Goal: Information Seeking & Learning: Learn about a topic

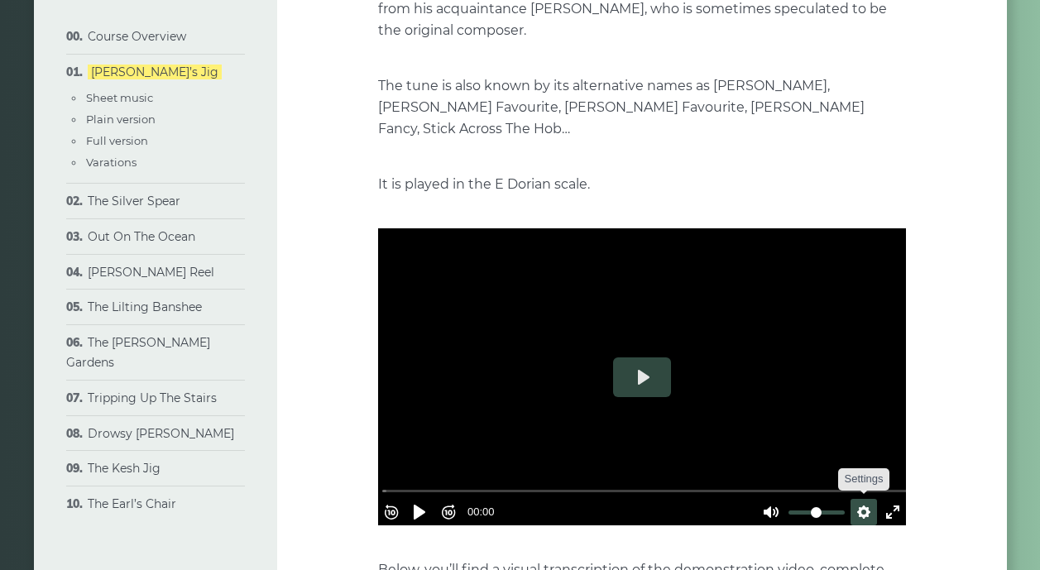
scroll to position [318, 0]
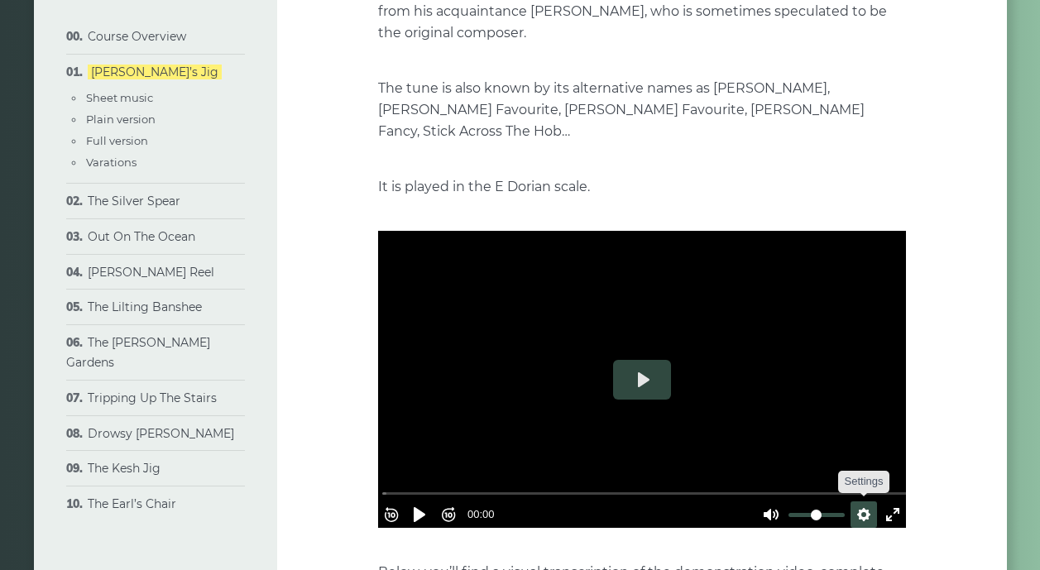
click at [857, 502] on button "Settings" at bounding box center [864, 515] width 26 height 26
click at [854, 502] on button "Settings" at bounding box center [864, 515] width 26 height 26
click at [857, 502] on button "Settings" at bounding box center [864, 515] width 26 height 26
click at [780, 466] on span "Speed Normal" at bounding box center [810, 475] width 82 height 18
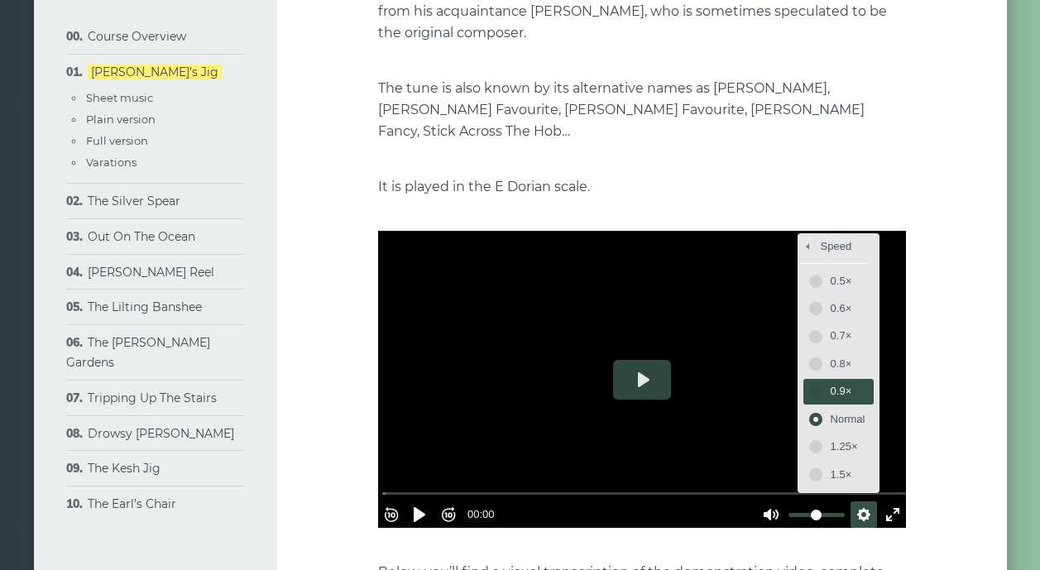
click at [837, 382] on span "0.9×" at bounding box center [848, 391] width 35 height 18
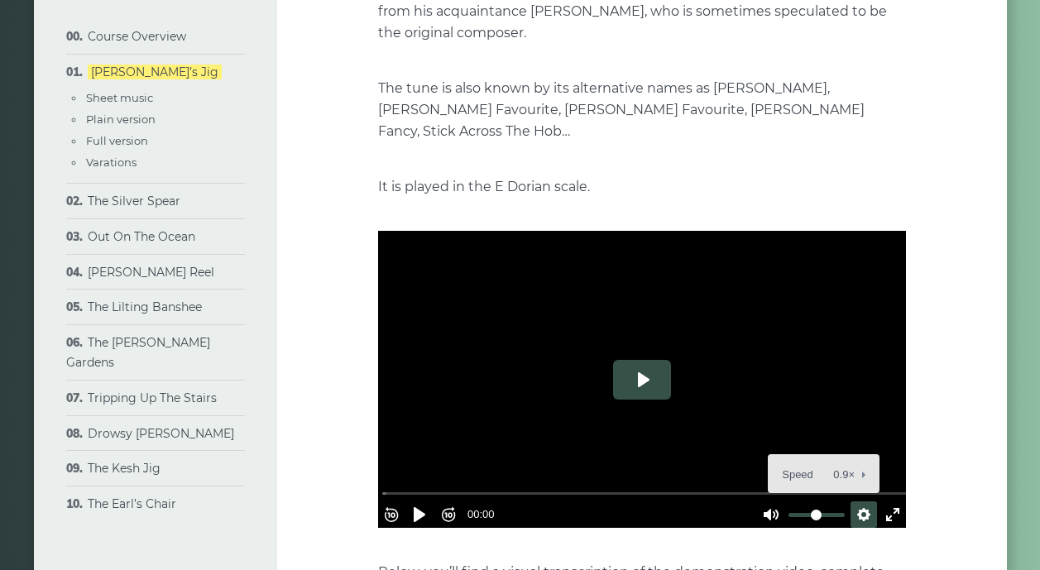
click at [639, 360] on button "Play" at bounding box center [642, 380] width 58 height 40
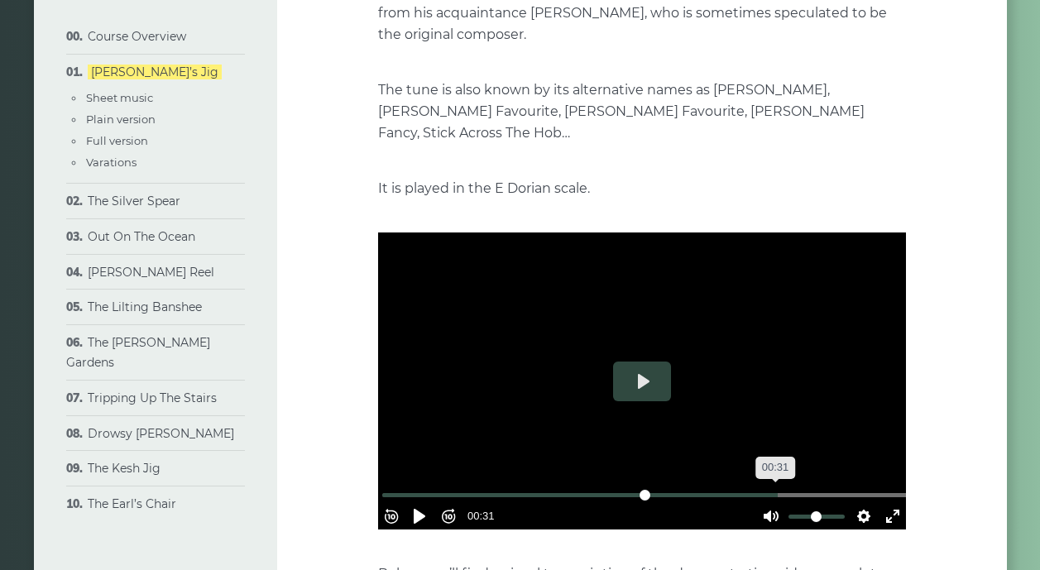
scroll to position [316, 0]
drag, startPoint x: 812, startPoint y: 463, endPoint x: 539, endPoint y: 530, distance: 281.0
click at [454, 487] on input "Seek" at bounding box center [645, 495] width 526 height 16
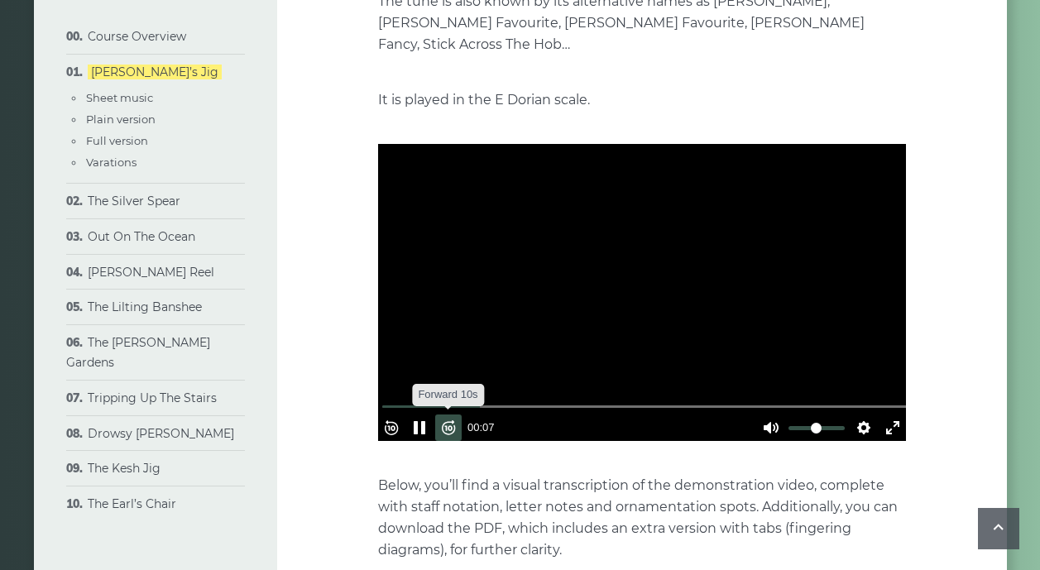
scroll to position [403, 0]
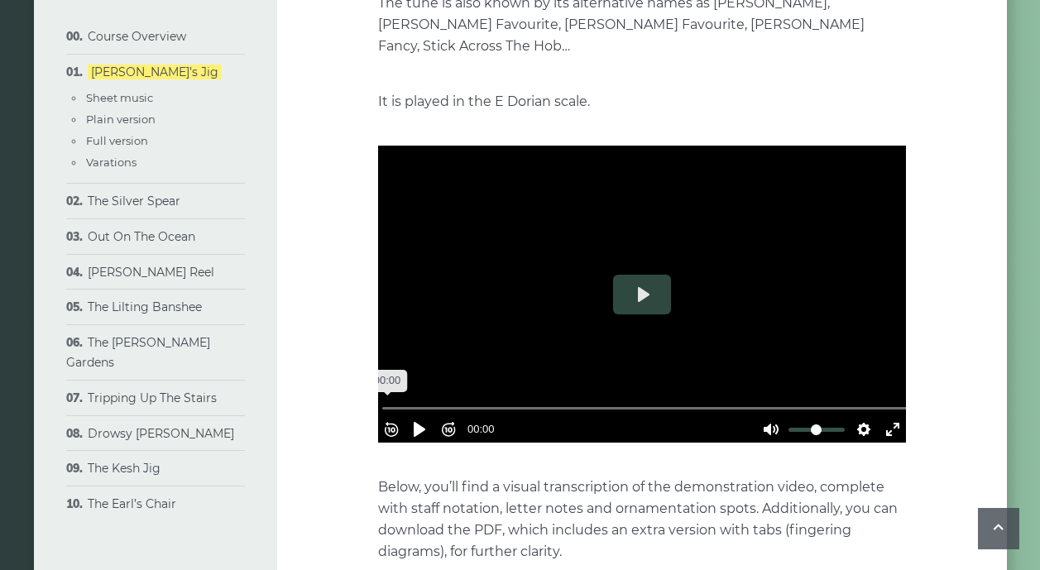
drag, startPoint x: 510, startPoint y: 374, endPoint x: 395, endPoint y: 358, distance: 116.2
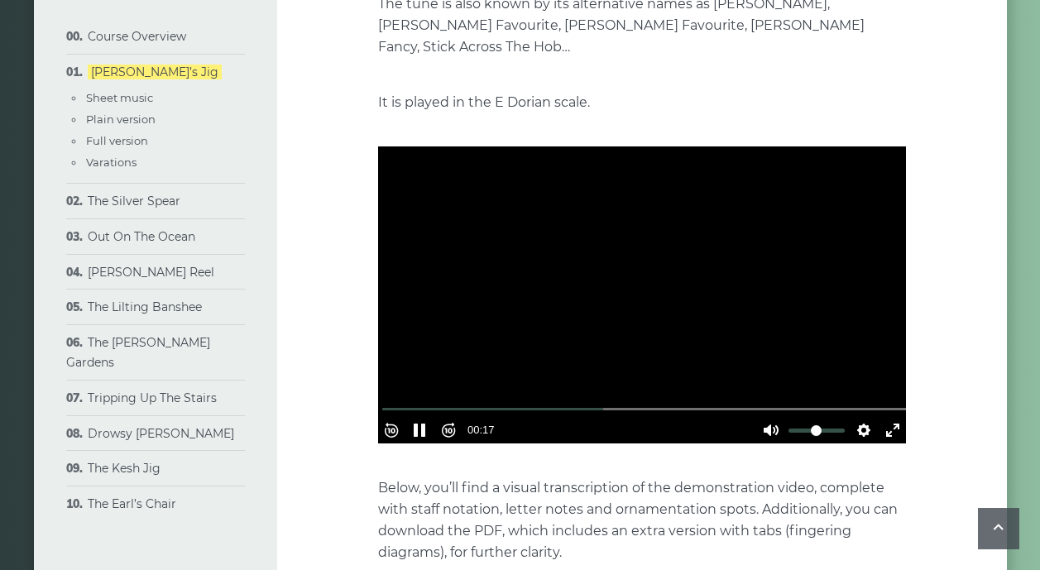
scroll to position [410, 0]
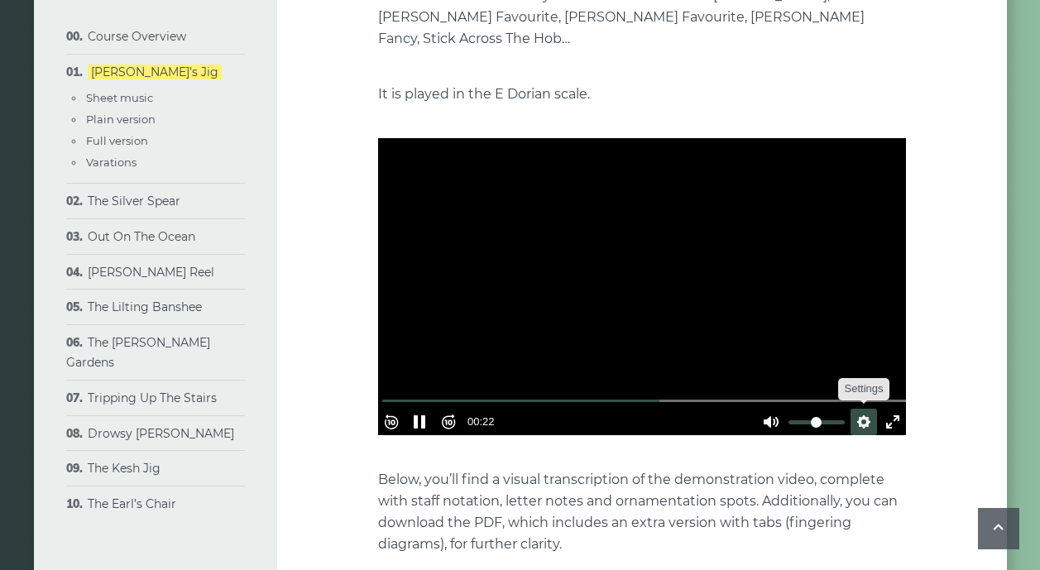
click at [855, 409] on button "Settings" at bounding box center [864, 422] width 26 height 26
click at [798, 373] on span "Speed 0.9×" at bounding box center [816, 382] width 69 height 18
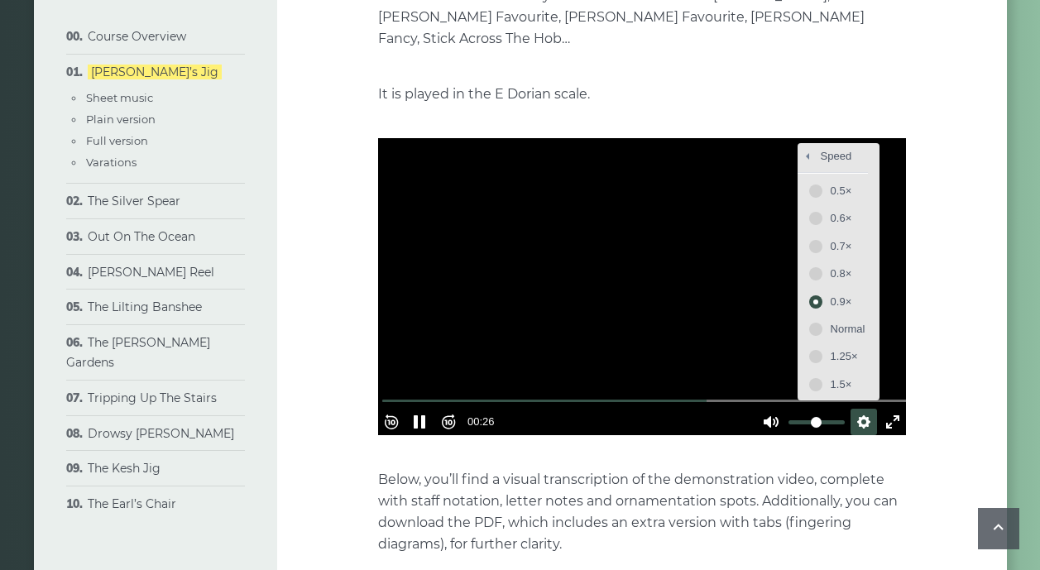
click at [838, 265] on span "0.8×" at bounding box center [848, 274] width 35 height 18
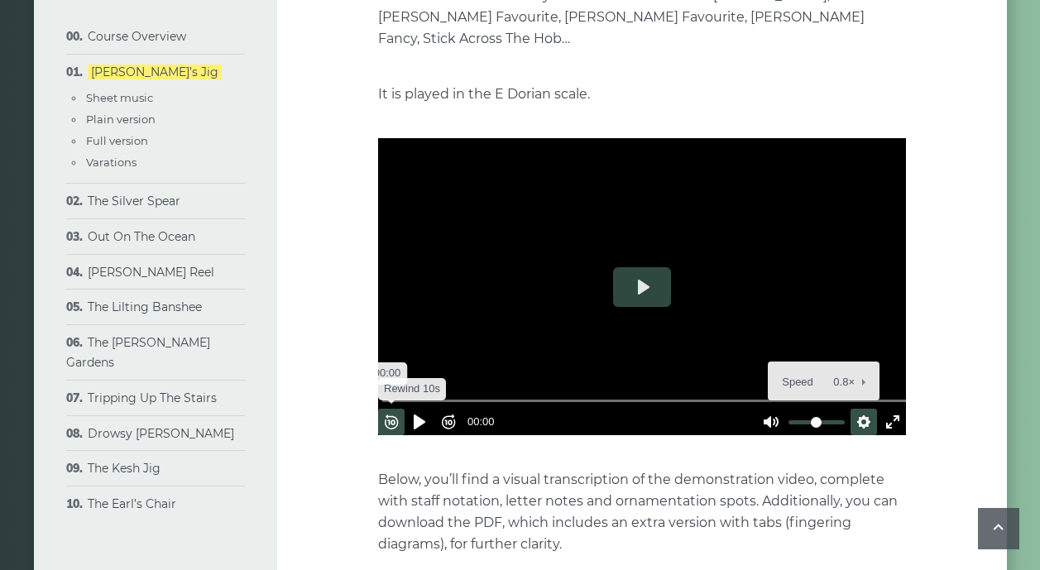
drag, startPoint x: 737, startPoint y: 373, endPoint x: 404, endPoint y: 382, distance: 333.6
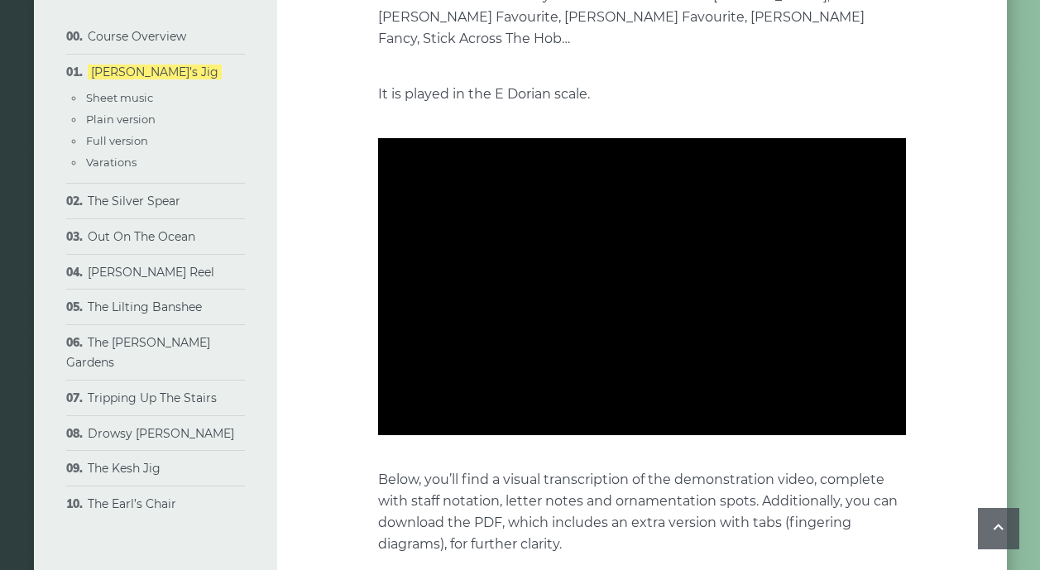
drag, startPoint x: 1037, startPoint y: 151, endPoint x: 565, endPoint y: 284, distance: 490.0
click at [565, 284] on div at bounding box center [642, 286] width 528 height 297
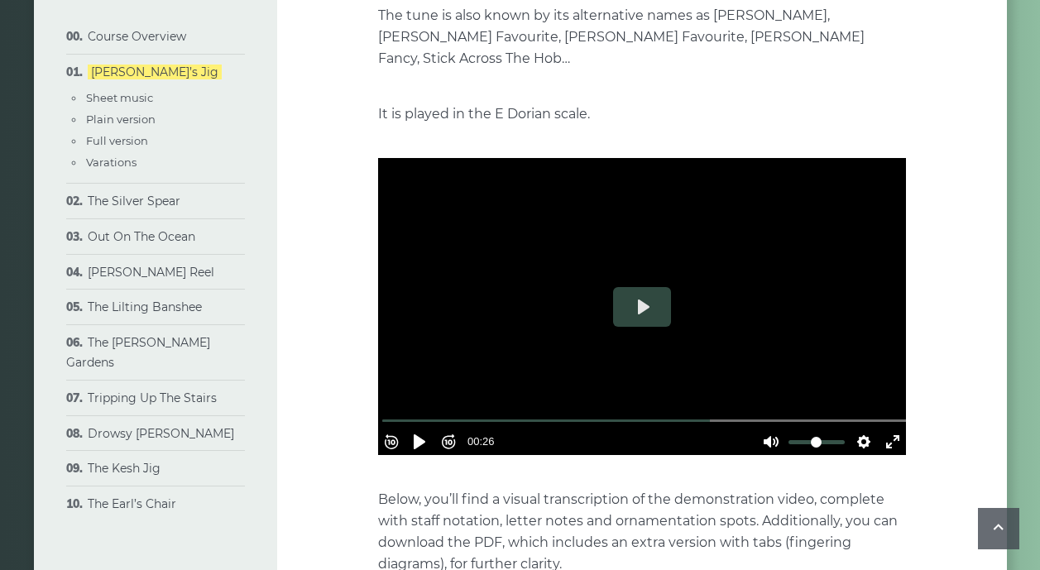
scroll to position [391, 0]
click at [607, 343] on div at bounding box center [642, 306] width 528 height 297
drag, startPoint x: 731, startPoint y: 390, endPoint x: 377, endPoint y: 385, distance: 353.4
click at [381, 386] on div "Rewind 10s Pause Play Forward 10s % buffered 00:00 00:00 Unmute Mute Settings C…" at bounding box center [642, 419] width 528 height 71
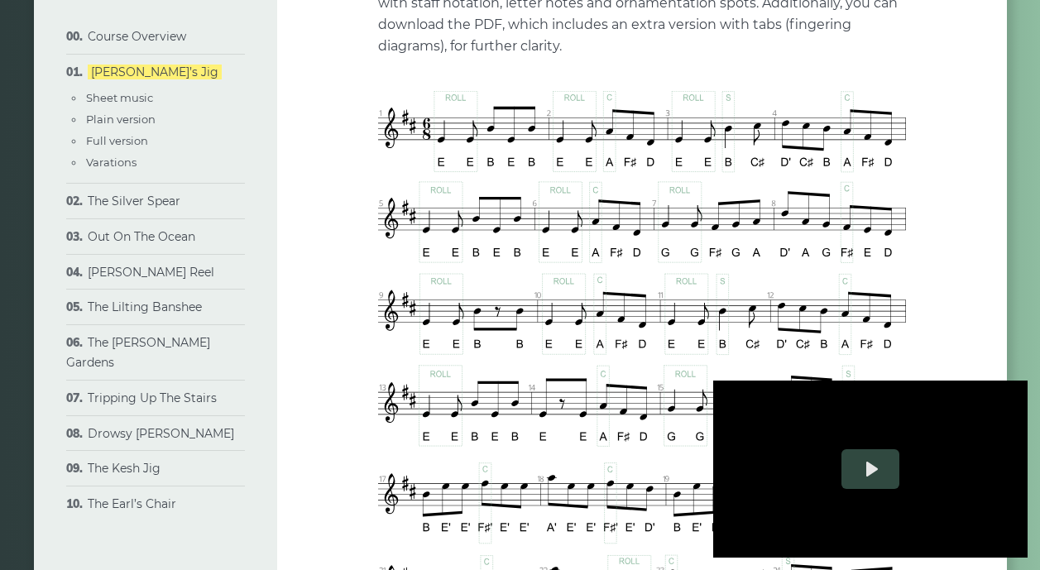
scroll to position [910, 0]
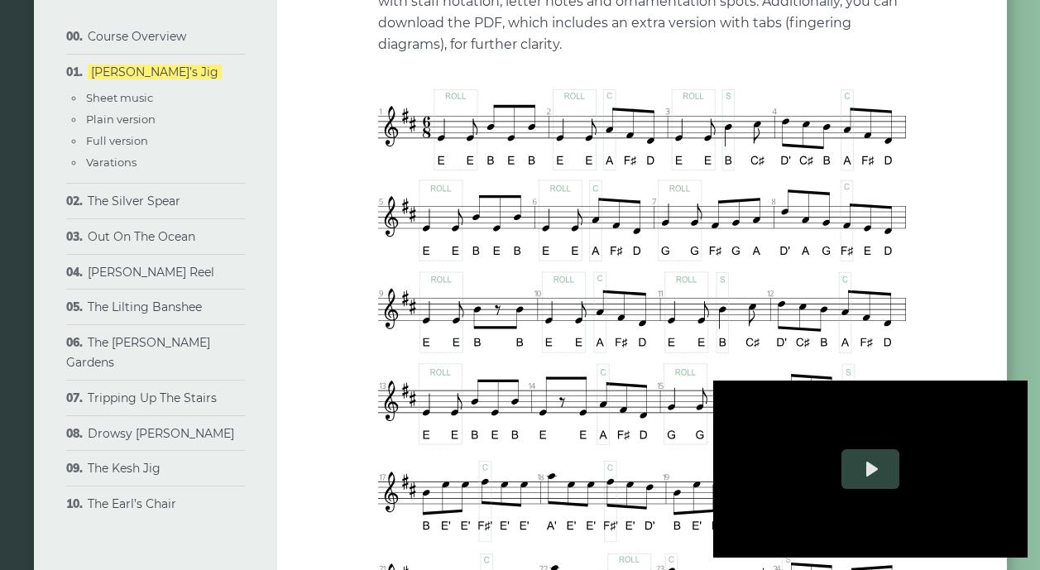
click at [980, 434] on div at bounding box center [870, 469] width 314 height 177
click at [913, 462] on div at bounding box center [870, 469] width 314 height 177
click at [752, 475] on div at bounding box center [870, 469] width 314 height 177
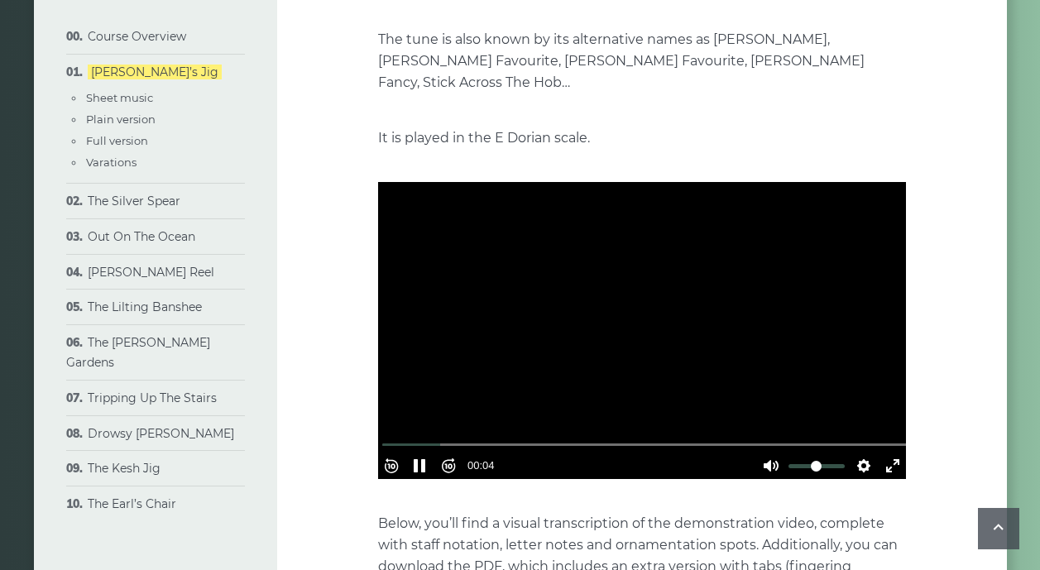
scroll to position [322, 0]
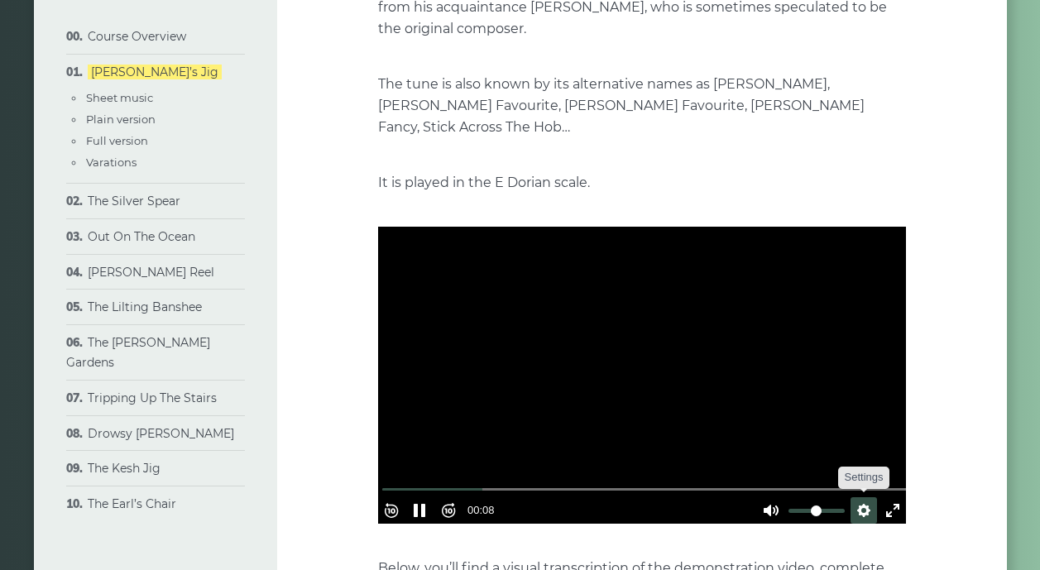
click at [854, 497] on button "Settings" at bounding box center [864, 510] width 26 height 26
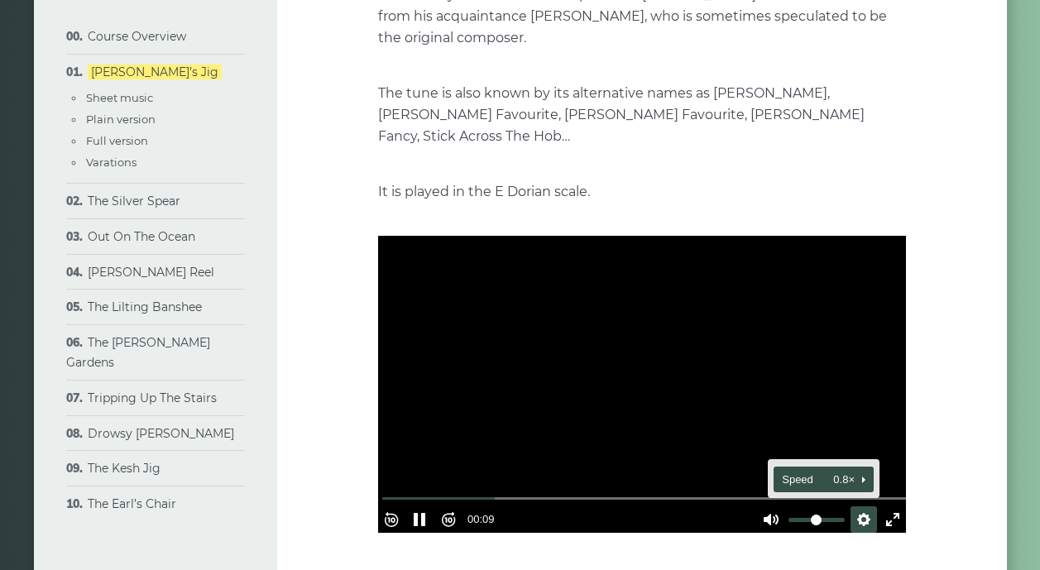
scroll to position [313, 0]
click at [793, 471] on span "Speed 0.8×" at bounding box center [816, 480] width 69 height 18
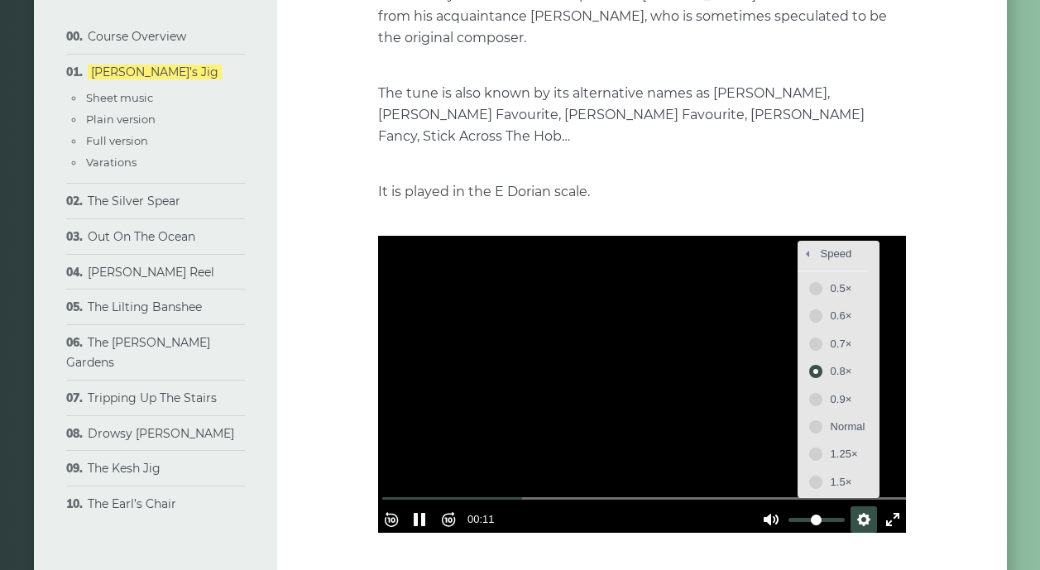
click at [832, 335] on span "0.7×" at bounding box center [848, 344] width 35 height 18
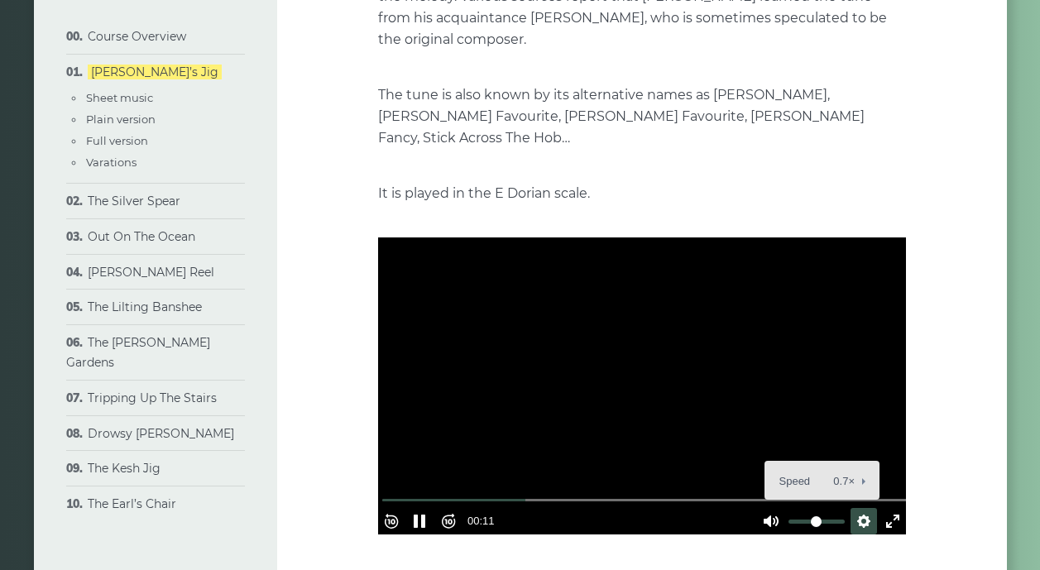
scroll to position [311, 0]
click at [432, 303] on div at bounding box center [642, 386] width 528 height 297
type input "*****"
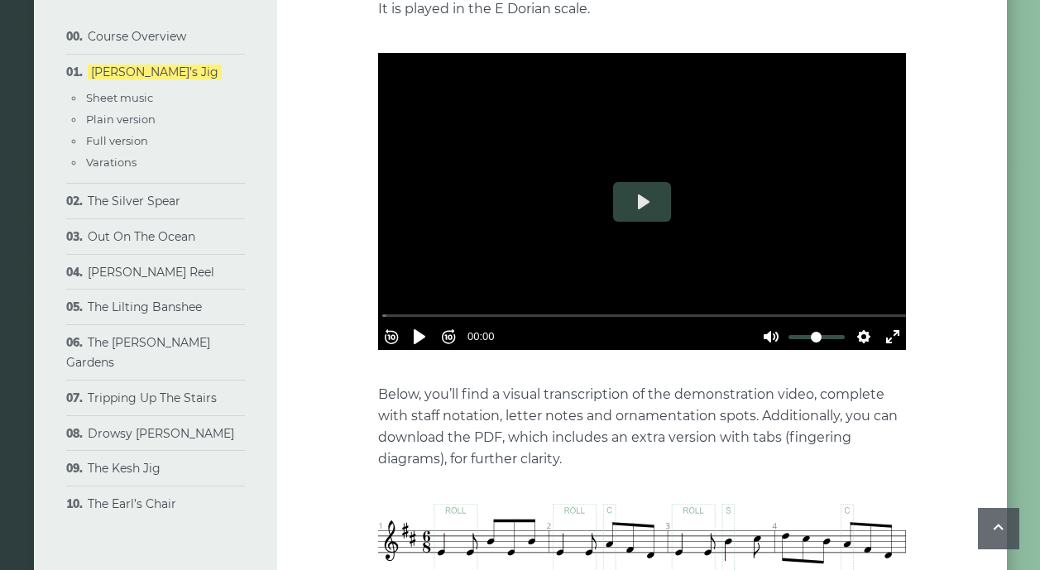
scroll to position [494, 0]
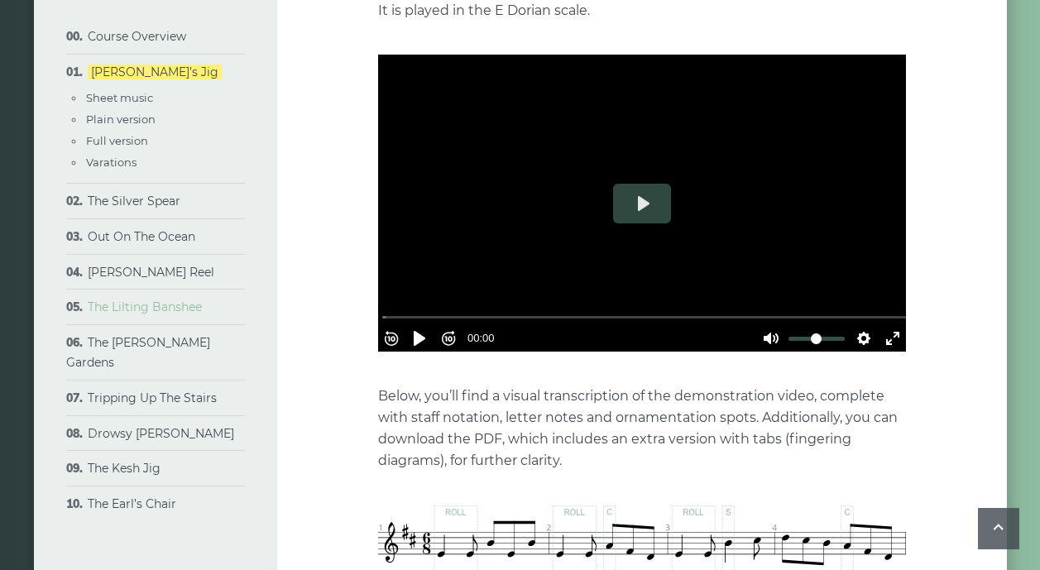
click at [127, 307] on link "The Lilting Banshee" at bounding box center [145, 307] width 114 height 15
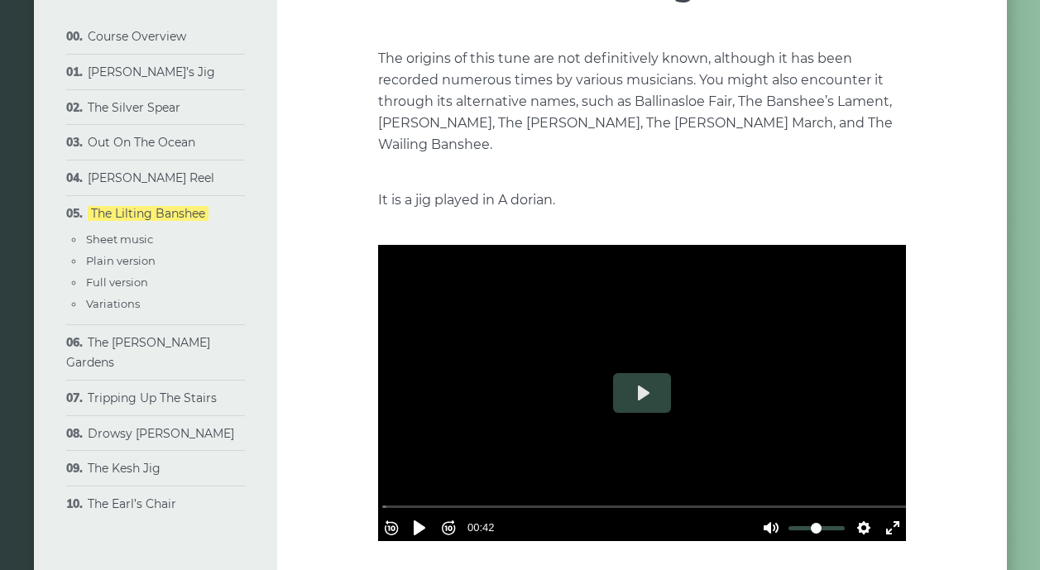
scroll to position [182, 0]
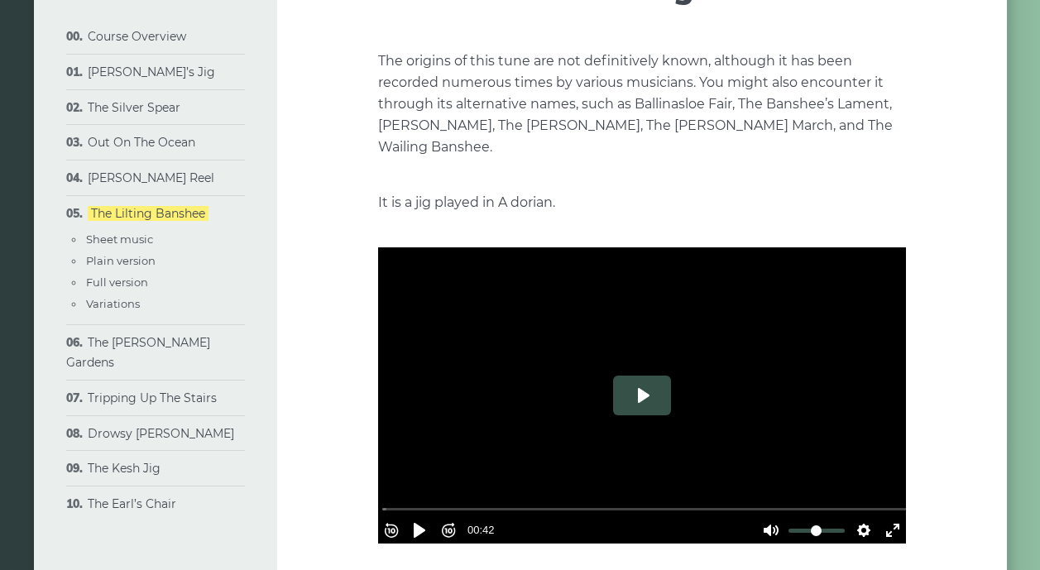
click at [642, 393] on button "Play" at bounding box center [642, 396] width 58 height 40
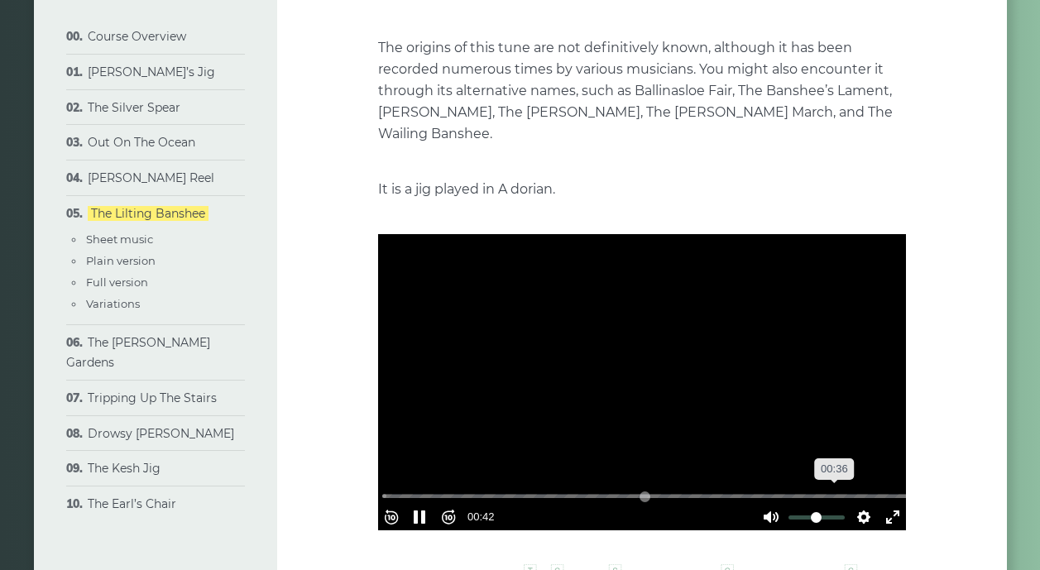
scroll to position [201, 0]
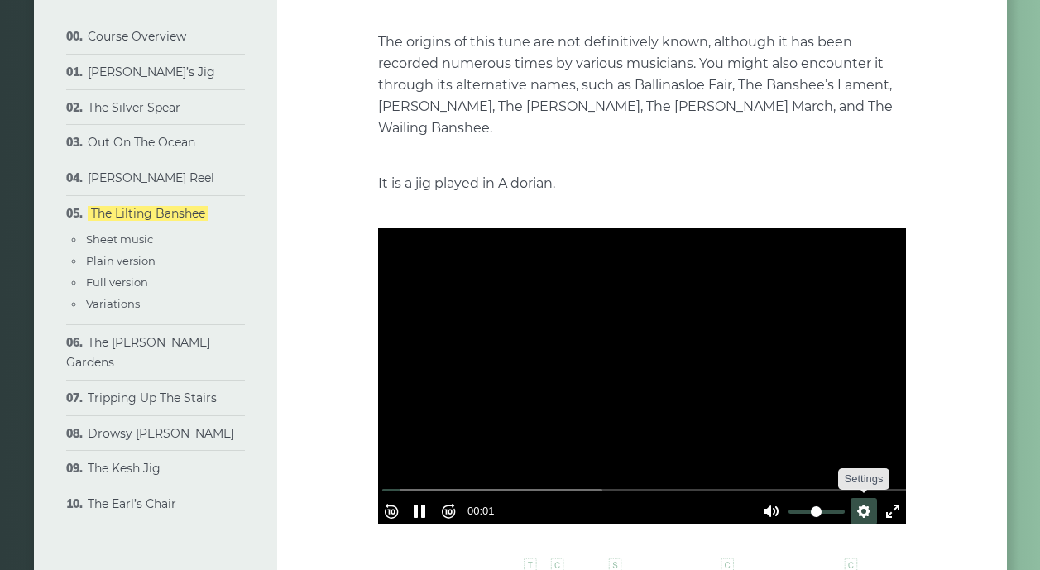
click at [854, 502] on button "Settings" at bounding box center [864, 511] width 26 height 26
click at [780, 463] on span "Speed Normal" at bounding box center [810, 472] width 82 height 18
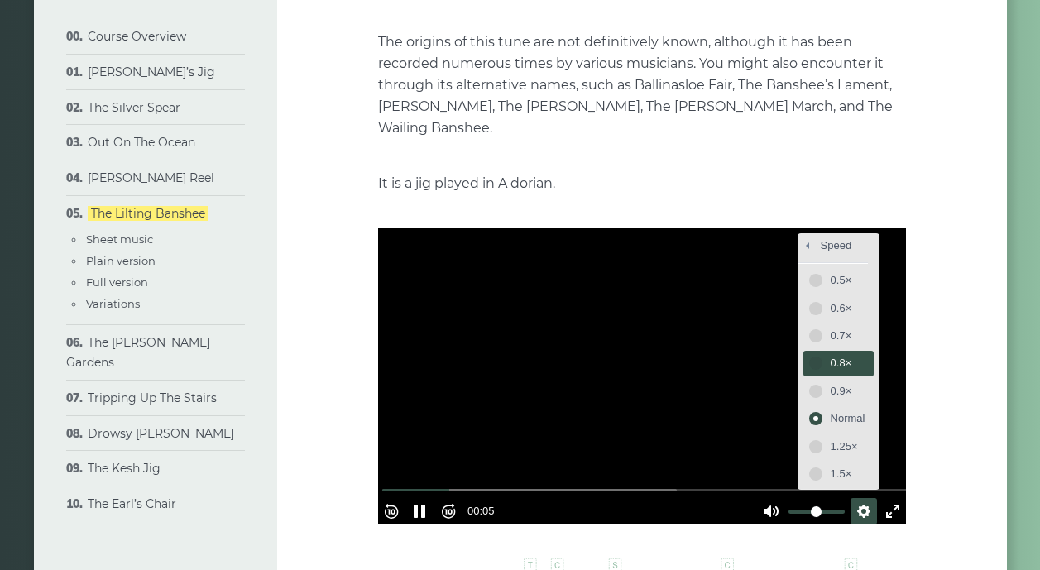
click at [834, 358] on span "0.8×" at bounding box center [848, 363] width 35 height 18
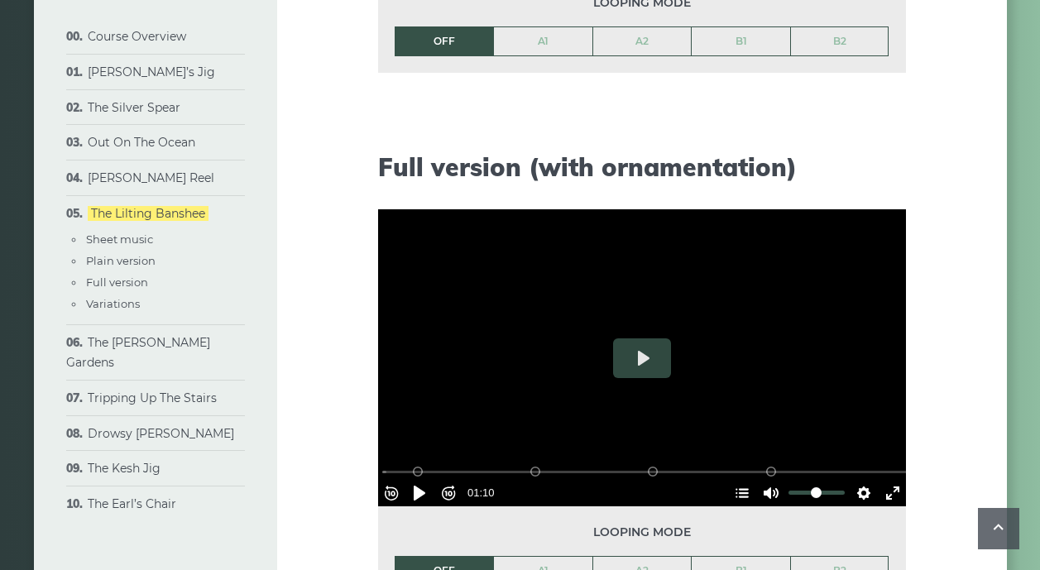
scroll to position [2018, 0]
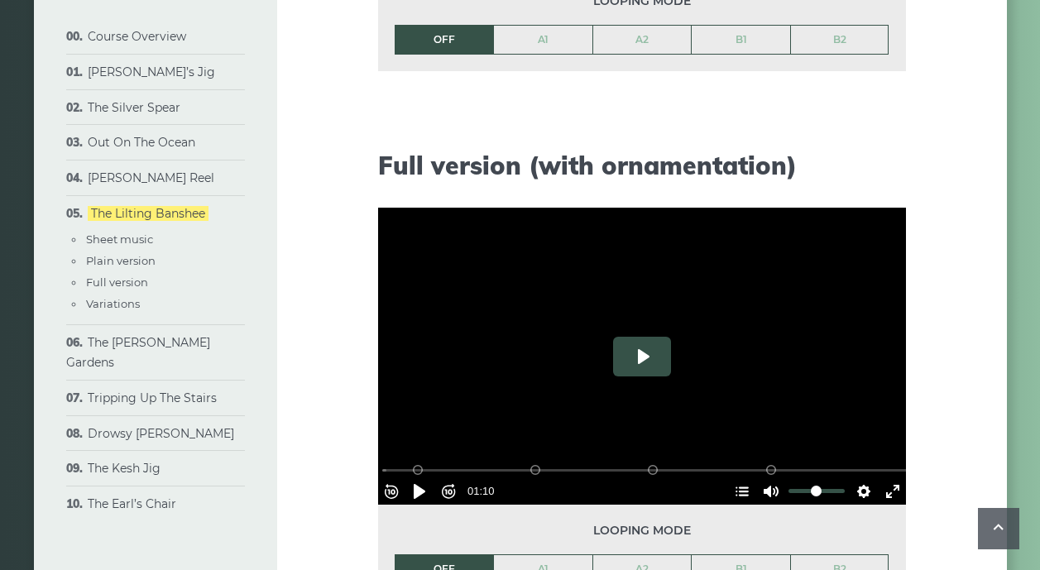
click at [640, 352] on button "Play" at bounding box center [642, 357] width 58 height 40
type input "***"
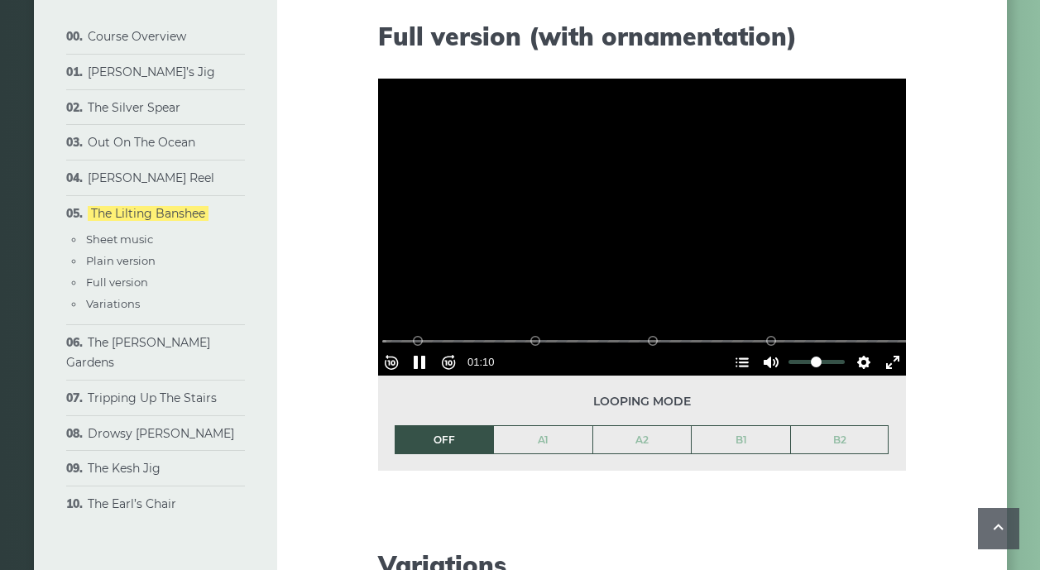
scroll to position [2151, 0]
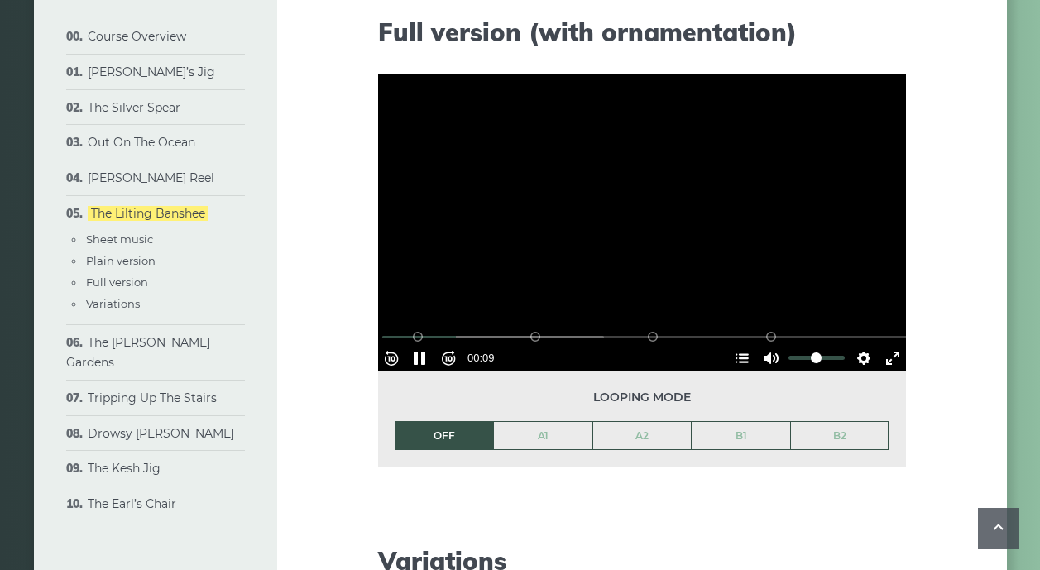
click at [543, 434] on link "A1" at bounding box center [543, 436] width 98 height 28
click at [508, 192] on div at bounding box center [642, 222] width 528 height 297
type input "****"
